Goal: Task Accomplishment & Management: Use online tool/utility

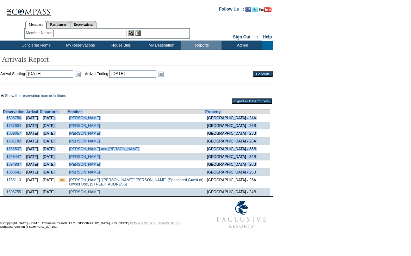
drag, startPoint x: 4, startPoint y: 107, endPoint x: 188, endPoint y: 149, distance: 188.8
click at [193, 153] on td "Reservation Arrival Departure Member Property 1696756 9/1/2025 9/2/2025 Edwards…" at bounding box center [136, 150] width 272 height 91
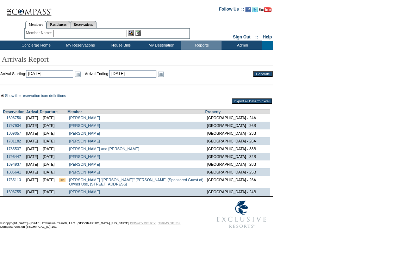
click at [40, 108] on td "Reservation Arrival Departure Member Property 1696756 9/1/2025 9/2/2025 Edwards…" at bounding box center [136, 150] width 272 height 91
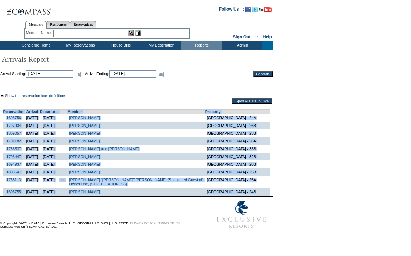
drag, startPoint x: 4, startPoint y: 108, endPoint x: 225, endPoint y: 196, distance: 238.0
click at [226, 196] on td "Reservation Arrival Departure Member Property 1696756 9/1/2025 9/2/2025 Edwards…" at bounding box center [136, 150] width 272 height 91
copy td "Reservation Arrival Departure Member Property 1696756 9/1/2025 9/2/2025 Edwards…"
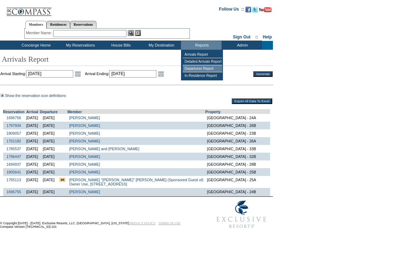
click at [196, 67] on td "Departures Report" at bounding box center [202, 68] width 39 height 7
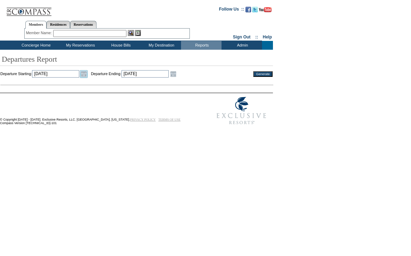
click at [88, 76] on link "Open the calendar popup." at bounding box center [84, 74] width 8 height 8
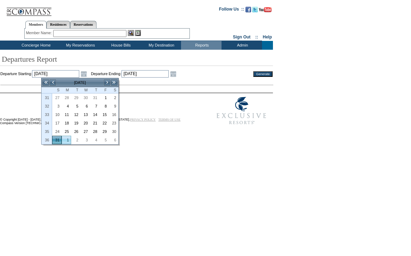
click at [62, 139] on link "1" at bounding box center [66, 140] width 9 height 8
type input "[DATE]"
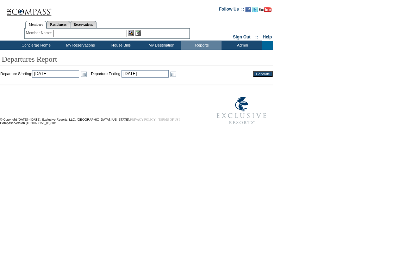
click at [198, 74] on td "Departure Starting: [DATE] [DATE] Open the calendar popup. << < [DATE] > >> S M…" at bounding box center [122, 74] width 245 height 8
click at [169, 76] on input "[DATE]" at bounding box center [144, 73] width 47 height 7
click at [198, 76] on td "Departure Starting: [DATE] [DATE] Open the calendar popup. << < [DATE] > >> S M…" at bounding box center [122, 74] width 245 height 8
click at [177, 76] on link "Open the calendar popup." at bounding box center [173, 74] width 8 height 8
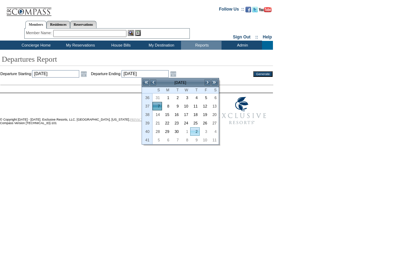
click at [191, 129] on link "2" at bounding box center [194, 131] width 9 height 8
type input "[DATE]"
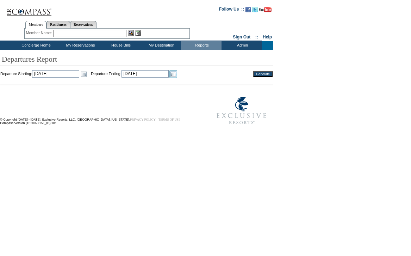
click at [177, 76] on link "Open the calendar popup." at bounding box center [173, 74] width 8 height 8
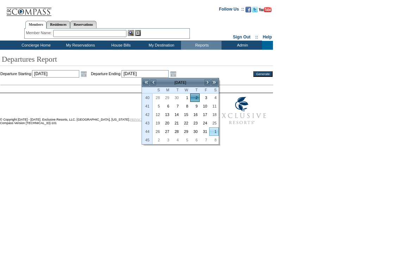
click at [216, 130] on link "1" at bounding box center [213, 131] width 9 height 8
type input "[DATE]"
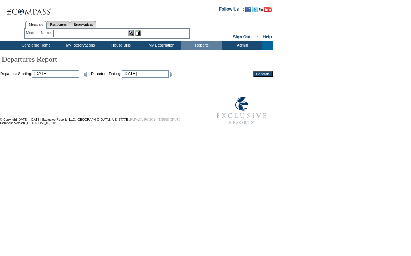
click at [194, 70] on div "Departures Report Departure Starting: [DATE] [DATE] Open the calendar popup. <<…" at bounding box center [204, 72] width 408 height 39
click at [177, 74] on link "Open the calendar popup." at bounding box center [173, 74] width 8 height 8
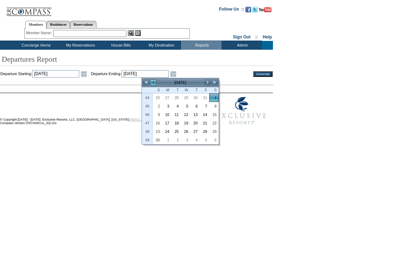
click at [154, 81] on link "<" at bounding box center [153, 82] width 7 height 7
click at [151, 81] on link "<" at bounding box center [153, 82] width 7 height 7
click at [165, 94] on link "1" at bounding box center [166, 98] width 9 height 8
type input "[DATE]"
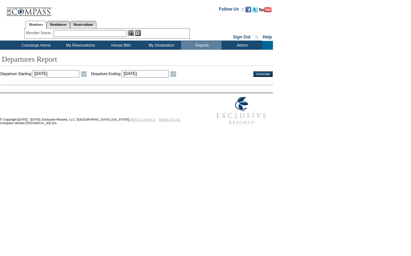
click at [264, 73] on input "Generate" at bounding box center [262, 74] width 19 height 6
